Goal: Task Accomplishment & Management: Manage account settings

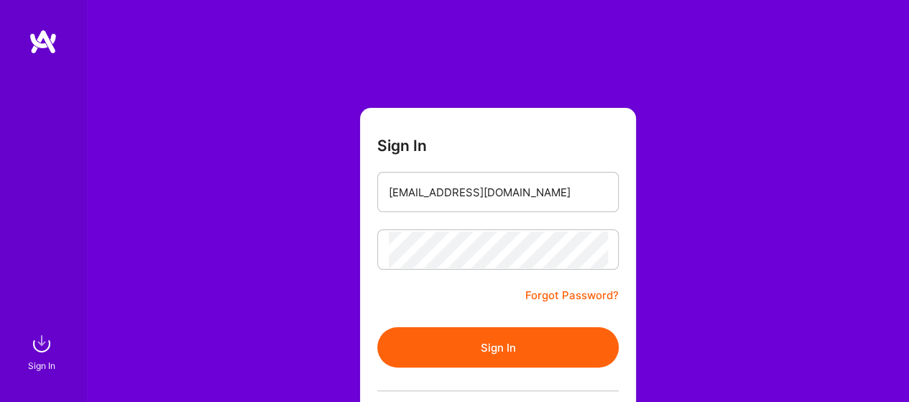
click at [483, 341] on button "Sign In" at bounding box center [497, 347] width 241 height 40
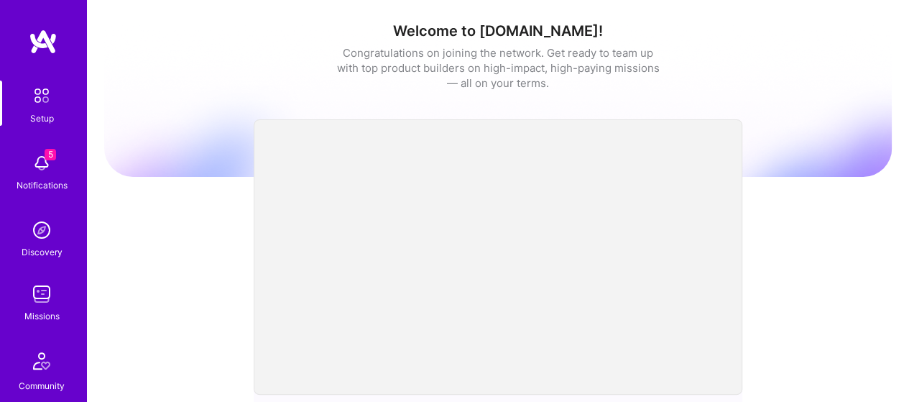
click at [45, 162] on img at bounding box center [41, 163] width 29 height 29
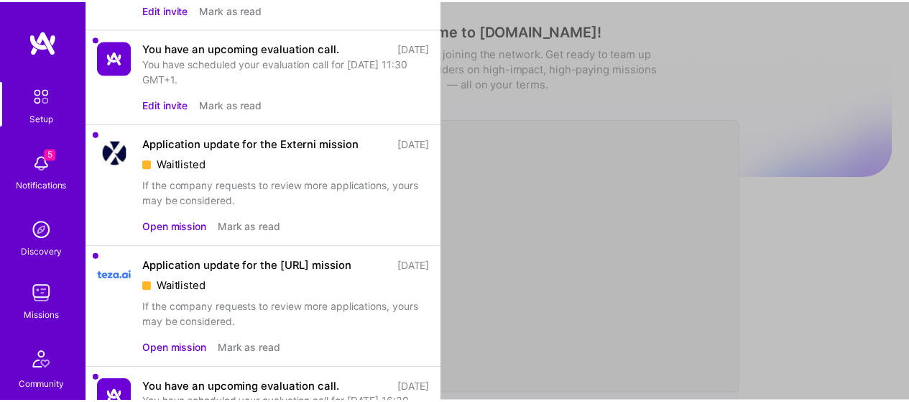
scroll to position [144, 0]
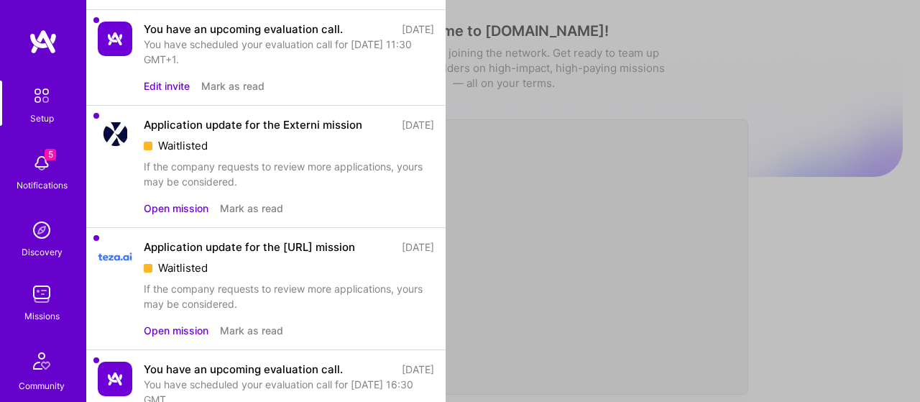
click at [177, 216] on button "Open mission" at bounding box center [176, 207] width 65 height 15
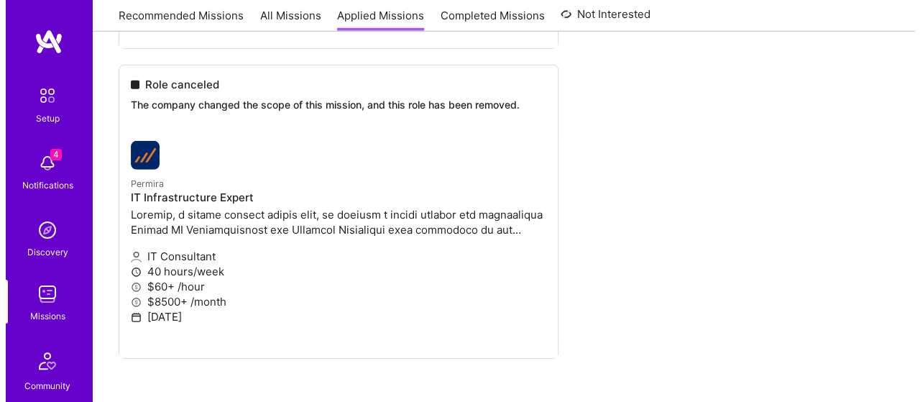
scroll to position [2176, 0]
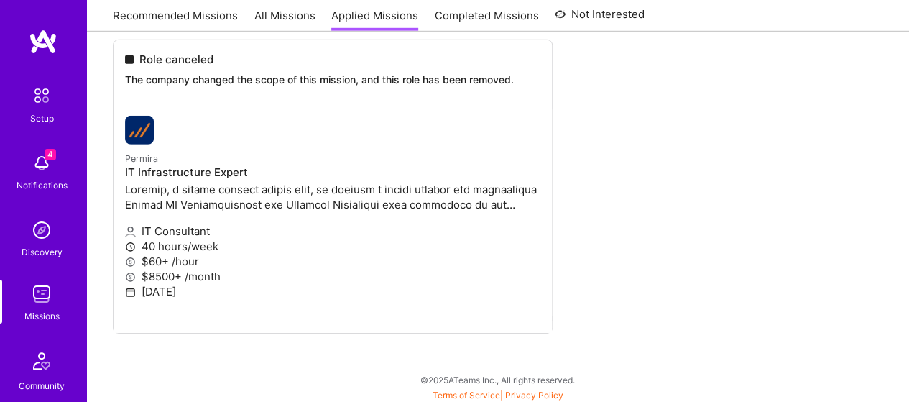
click at [41, 161] on img at bounding box center [41, 163] width 29 height 29
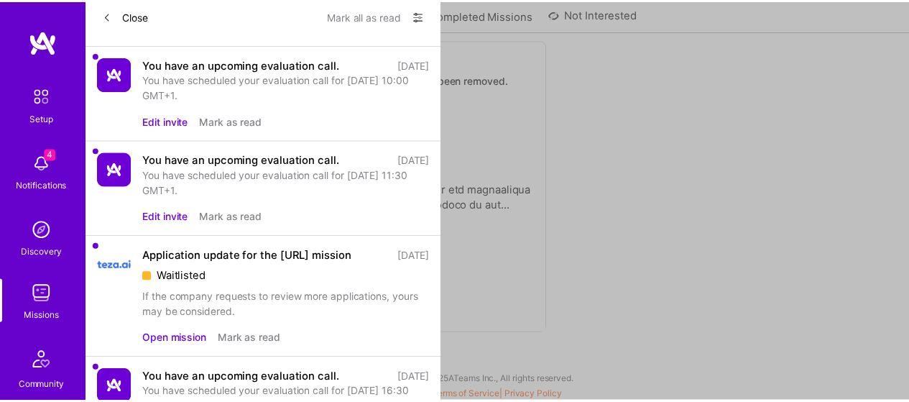
scroll to position [0, 0]
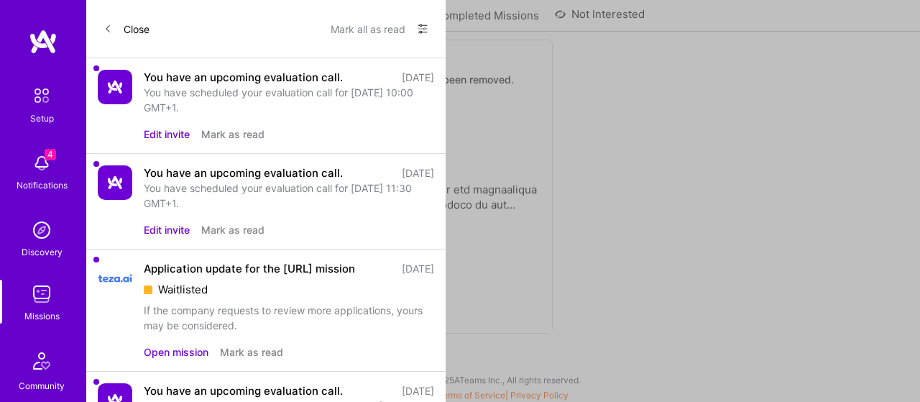
click at [124, 27] on button "Close" at bounding box center [126, 28] width 46 height 23
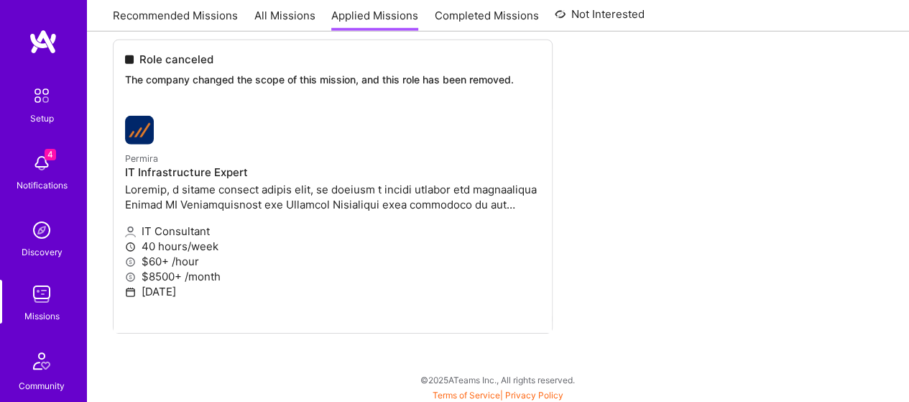
click at [34, 361] on img at bounding box center [41, 360] width 34 height 34
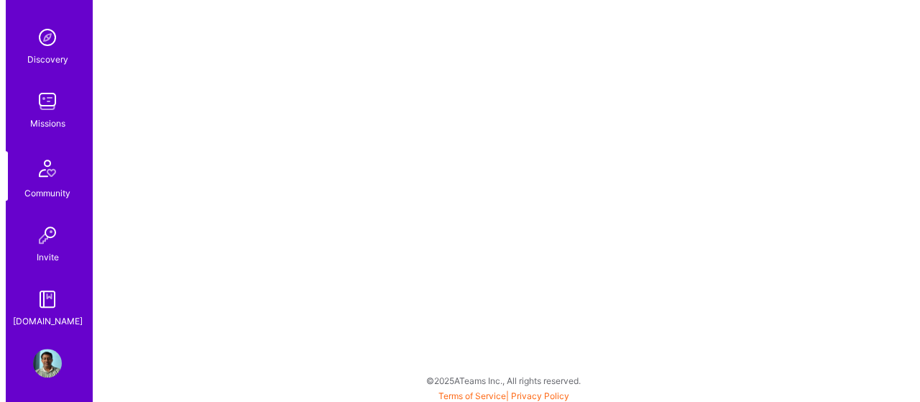
scroll to position [197, 0]
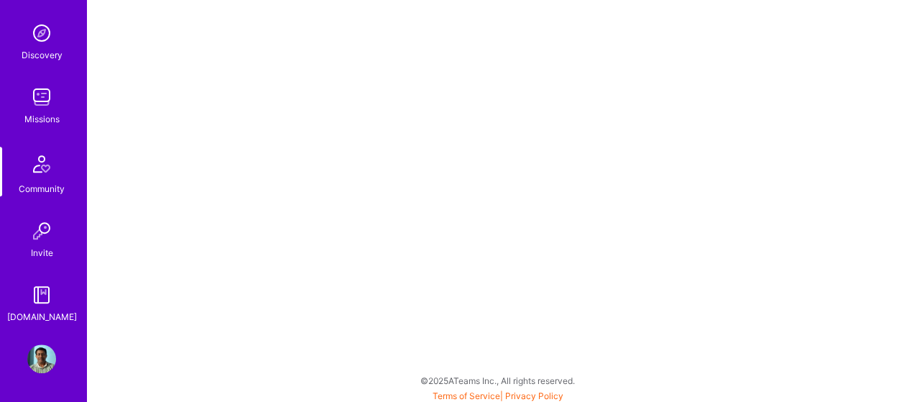
click at [43, 354] on img at bounding box center [41, 358] width 29 height 29
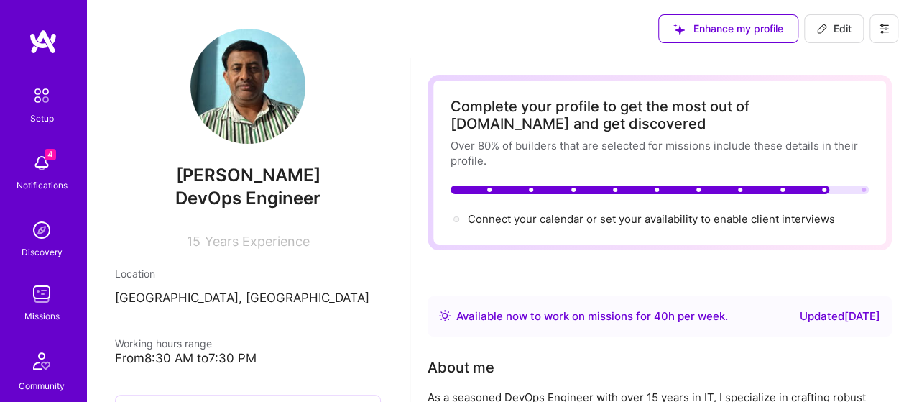
click at [879, 29] on icon at bounding box center [883, 28] width 11 height 11
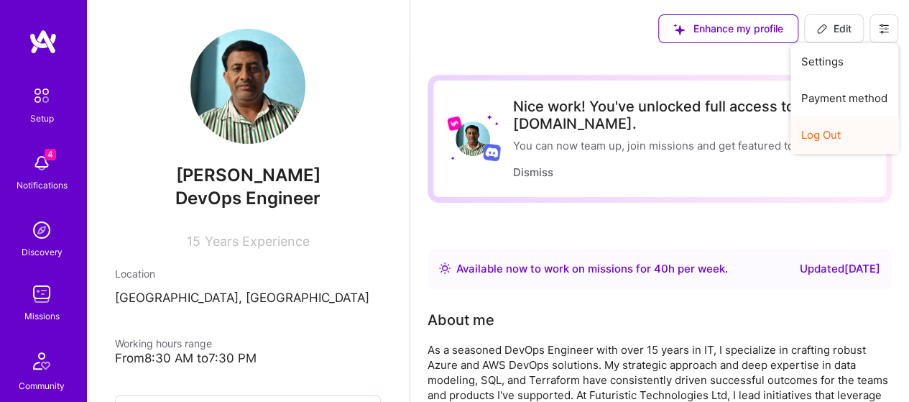
click at [828, 136] on button "Log Out" at bounding box center [844, 134] width 108 height 37
